Goal: Transaction & Acquisition: Purchase product/service

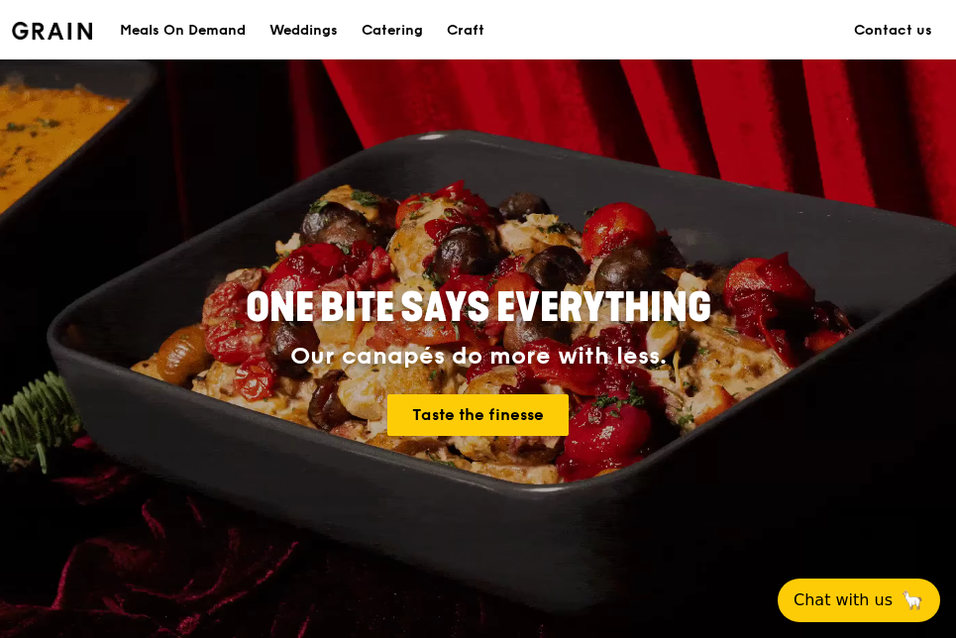
scroll to position [99, 0]
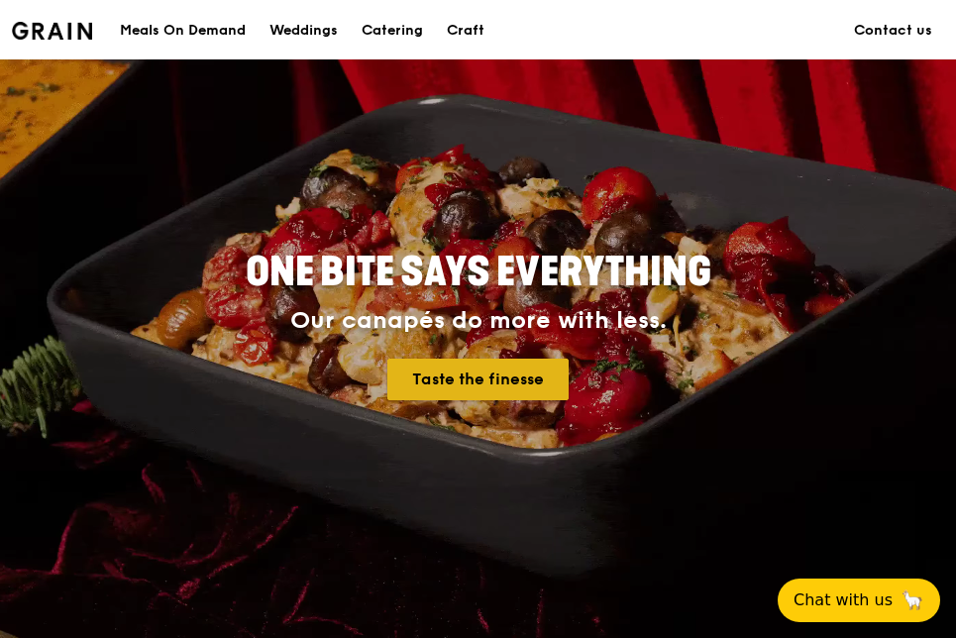
click at [482, 385] on link "Taste the finesse" at bounding box center [477, 380] width 181 height 42
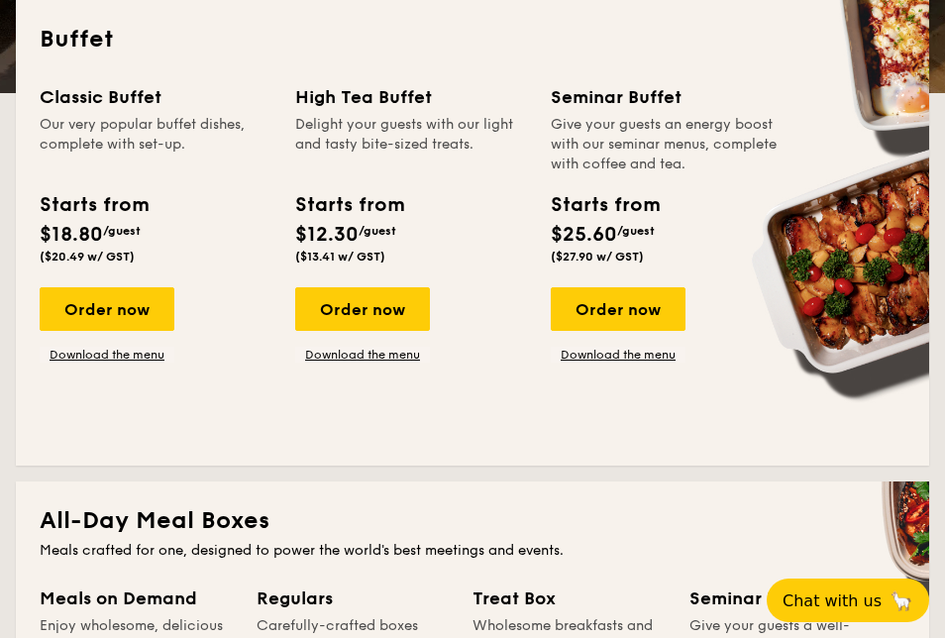
scroll to position [495, 0]
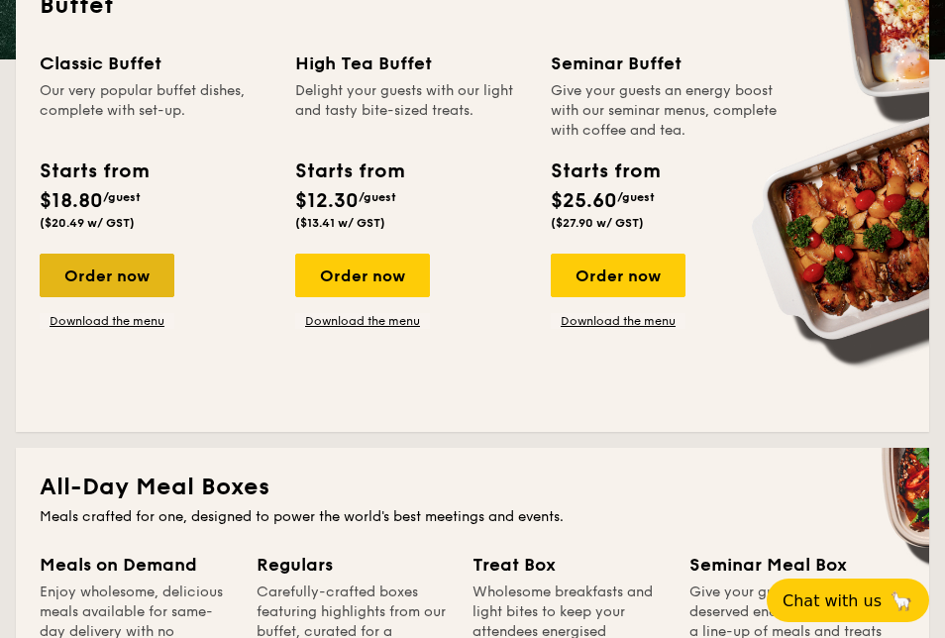
click at [112, 259] on div "Order now" at bounding box center [107, 276] width 135 height 44
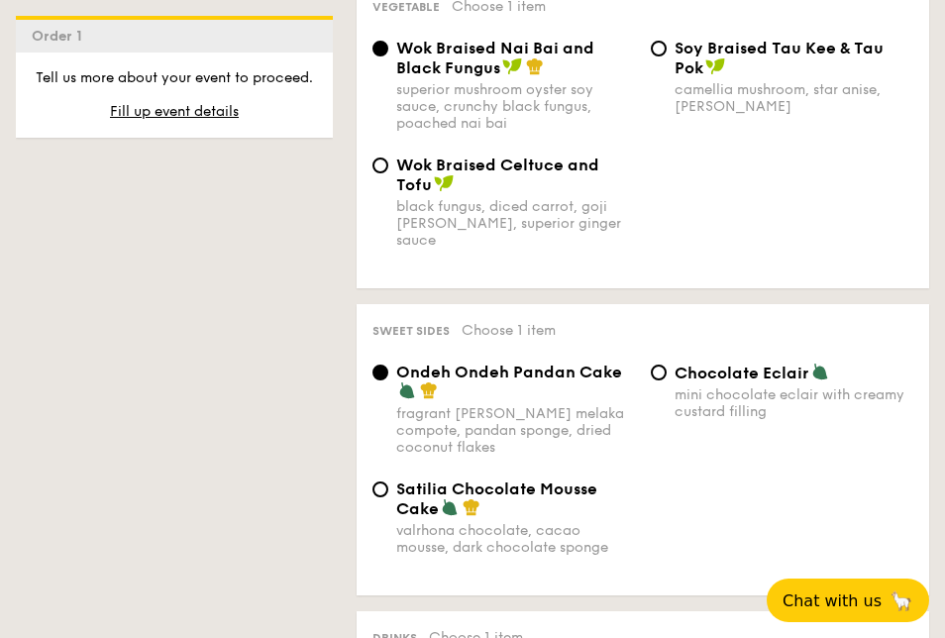
scroll to position [1882, 0]
